Goal: Information Seeking & Learning: Learn about a topic

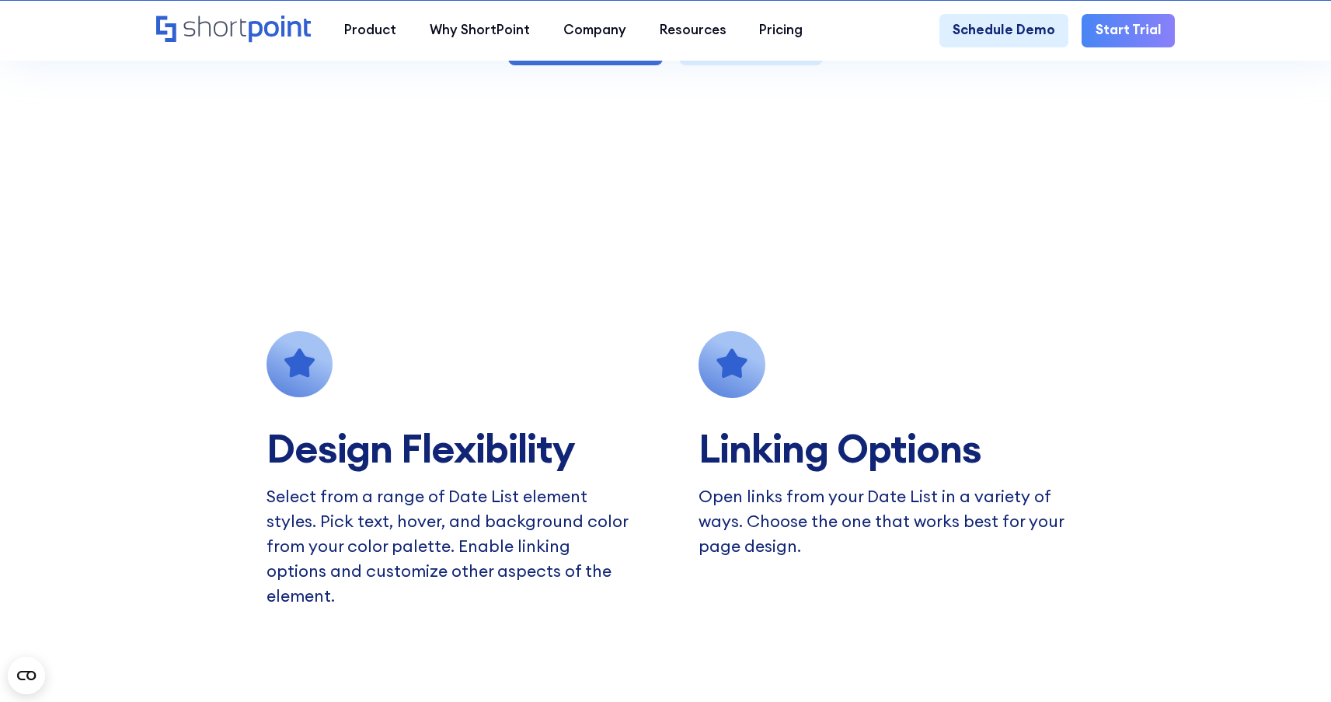
scroll to position [1184, 0]
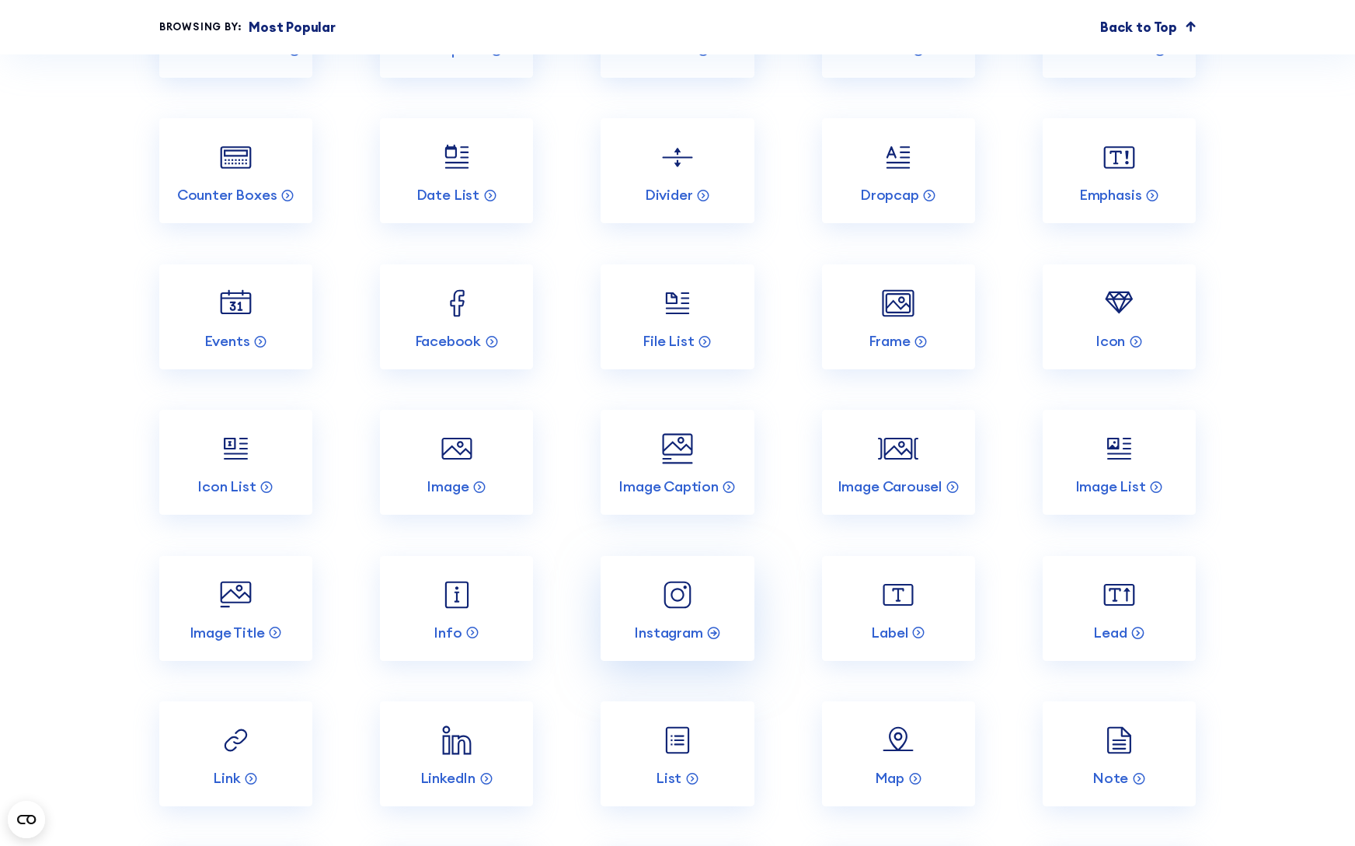
scroll to position [2086, 0]
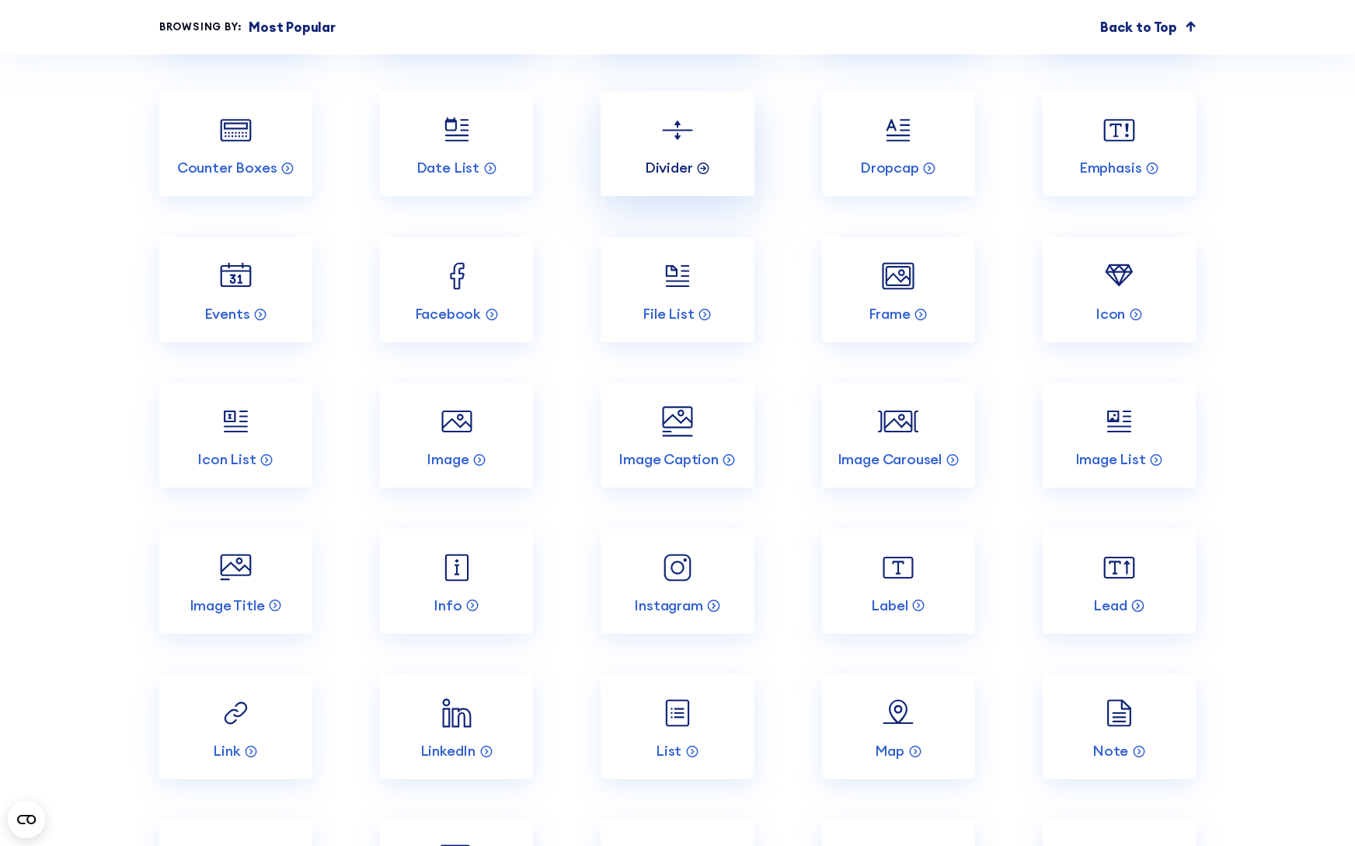
click at [682, 177] on p "Divider" at bounding box center [669, 168] width 48 height 19
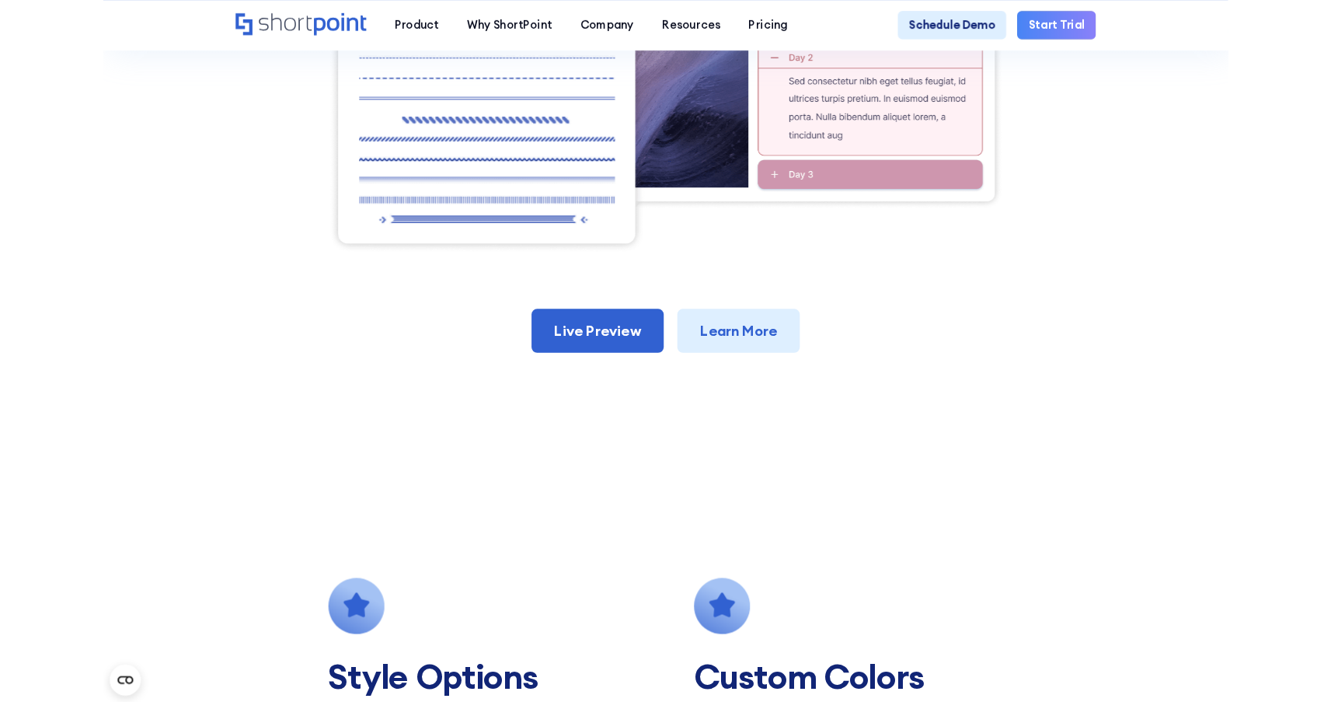
scroll to position [784, 0]
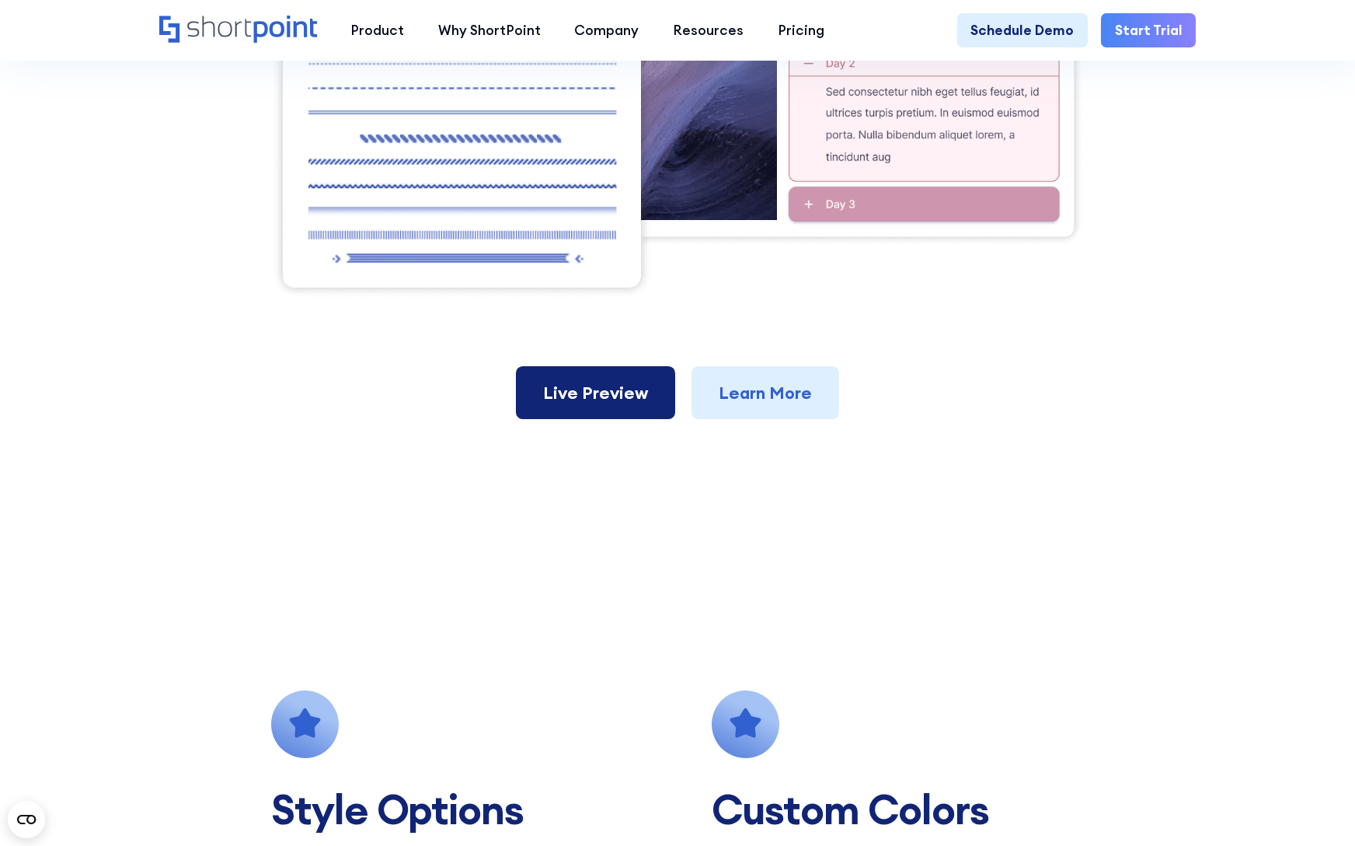
click at [633, 414] on link "Live Preview" at bounding box center [595, 392] width 159 height 53
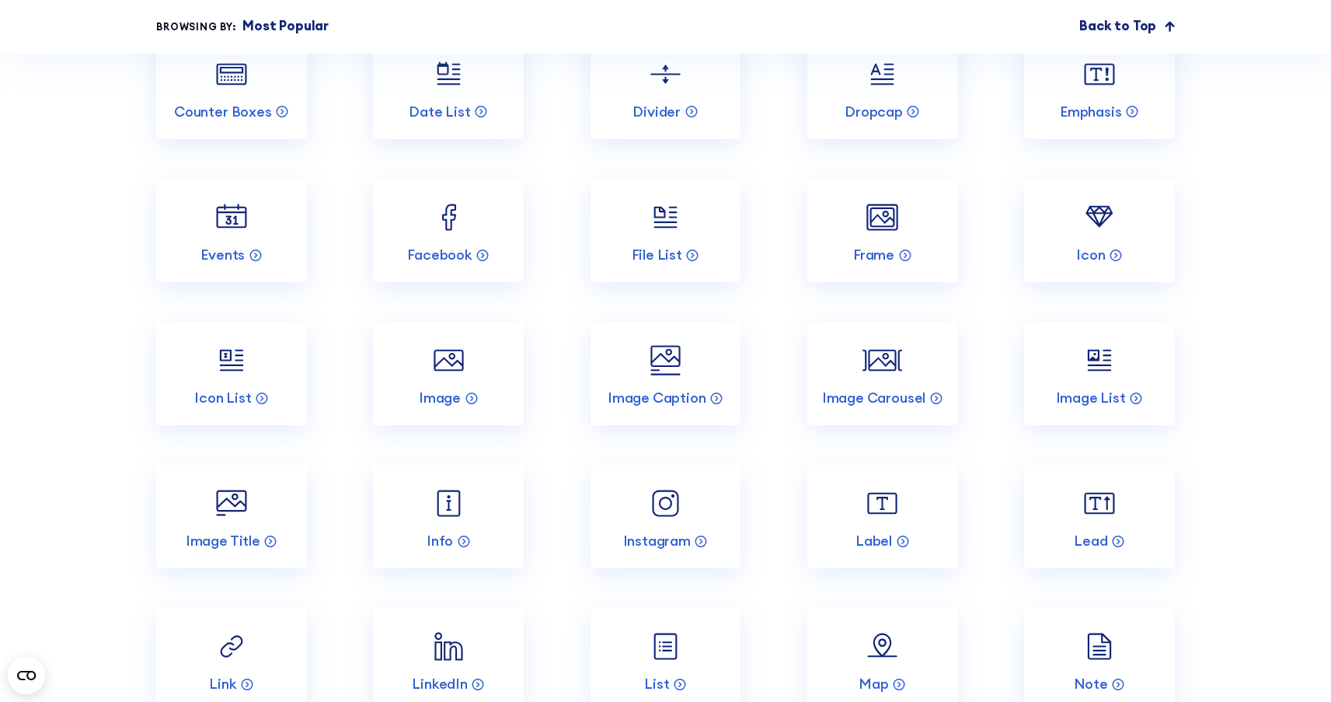
scroll to position [2101, 0]
click at [235, 265] on p "Events" at bounding box center [223, 256] width 44 height 18
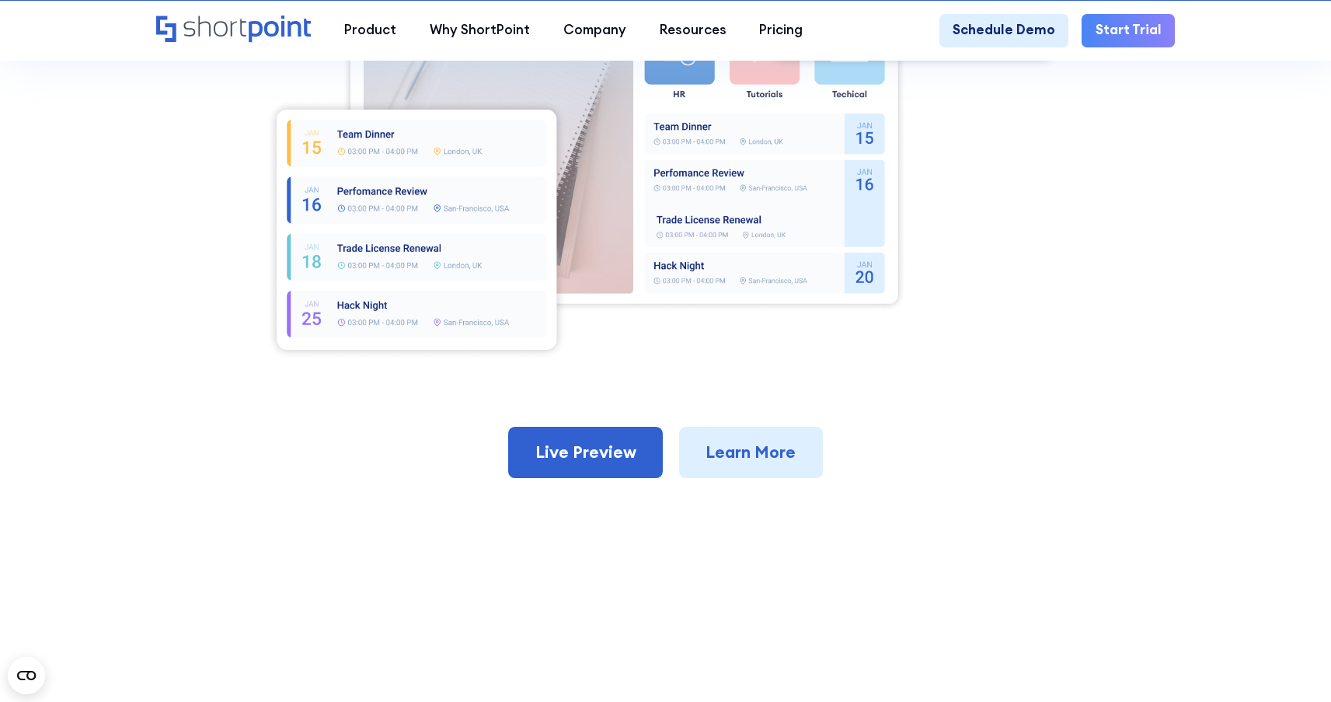
scroll to position [876, 0]
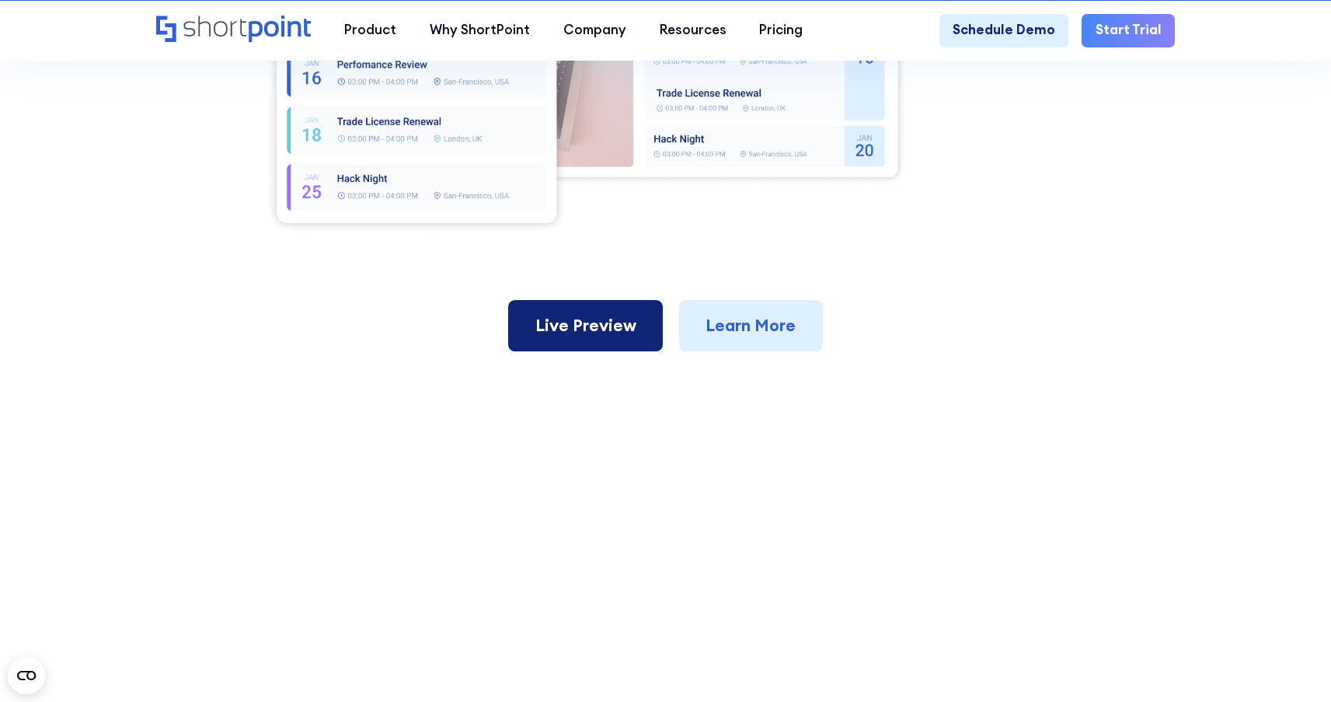
click at [646, 350] on link "Live Preview" at bounding box center [585, 325] width 155 height 51
